Goal: Task Accomplishment & Management: Manage account settings

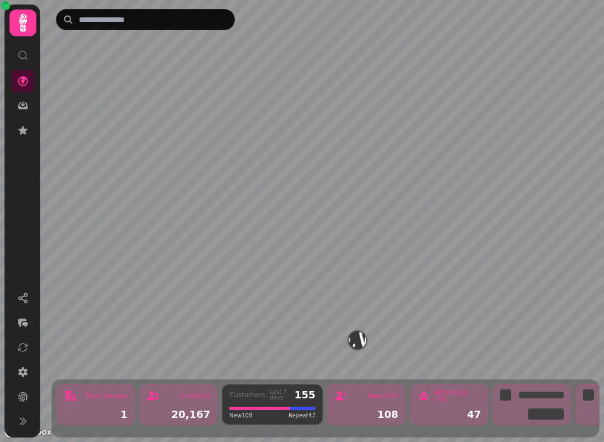
click at [27, 129] on icon at bounding box center [22, 130] width 9 height 8
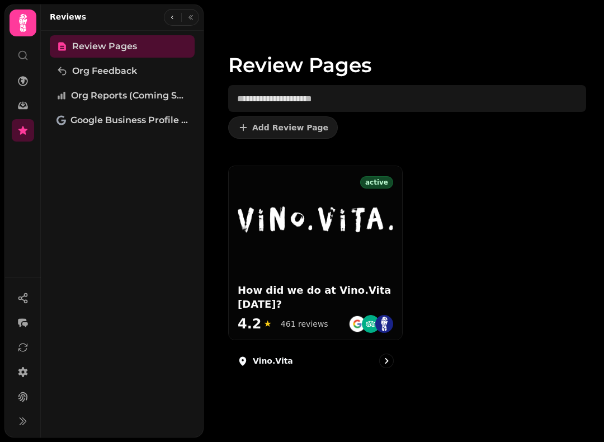
click at [337, 243] on div at bounding box center [315, 210] width 173 height 89
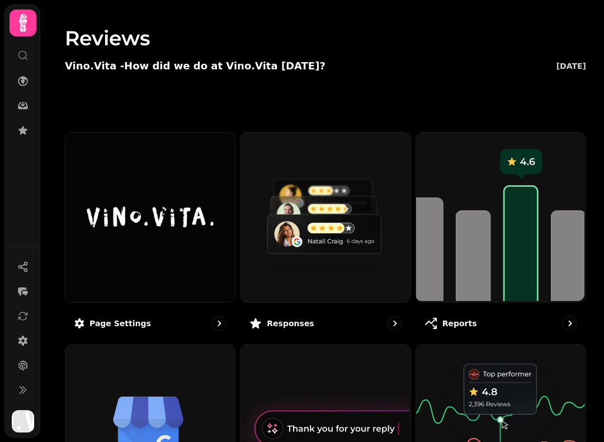
click at [504, 276] on img at bounding box center [499, 215] width 169 height 169
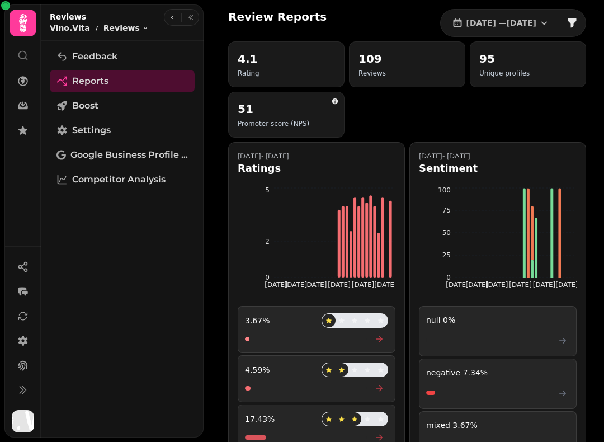
click at [120, 54] on link "Feedback" at bounding box center [122, 56] width 145 height 22
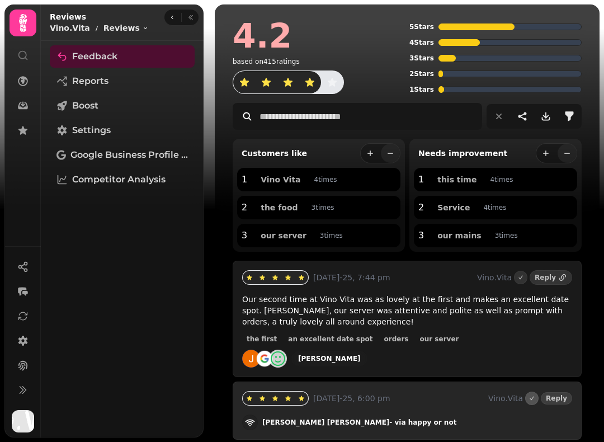
click at [343, 438] on div "[DATE]-25, 6:00 pm Vino.Vita Reply [PERSON_NAME] - via happy or not" at bounding box center [407, 410] width 349 height 58
